Goal: Communication & Community: Answer question/provide support

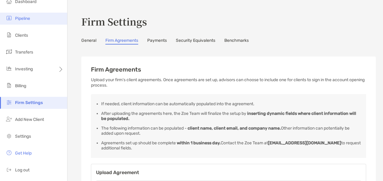
click at [23, 20] on span "Pipeline" at bounding box center [22, 18] width 15 height 5
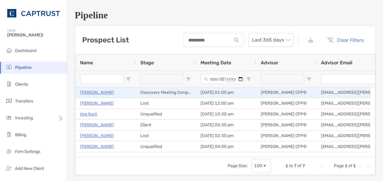
click at [102, 90] on p "[PERSON_NAME]" at bounding box center [97, 93] width 34 height 8
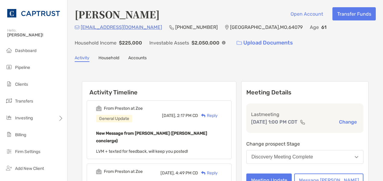
click at [218, 115] on div "Reply" at bounding box center [208, 116] width 20 height 6
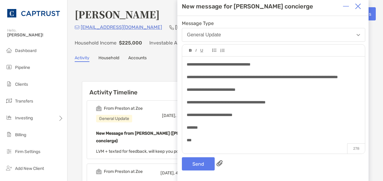
scroll to position [1, 0]
click at [199, 163] on button "Send" at bounding box center [198, 164] width 33 height 13
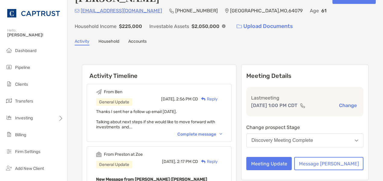
scroll to position [17, 0]
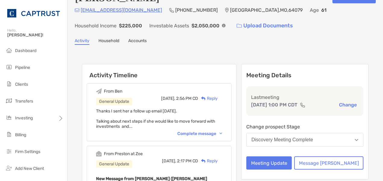
click at [222, 131] on div "Complete message" at bounding box center [199, 133] width 45 height 5
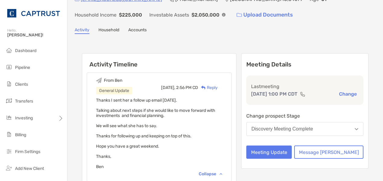
scroll to position [0, 0]
